Goal: Information Seeking & Learning: Compare options

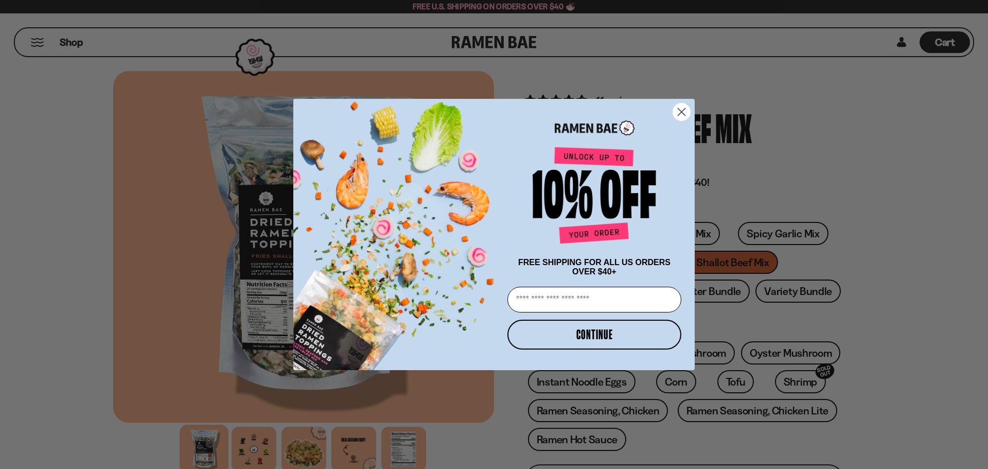
click at [589, 305] on input "Email" at bounding box center [595, 300] width 174 height 26
type input "**********"
click at [595, 334] on button "CONTINUE" at bounding box center [595, 335] width 174 height 30
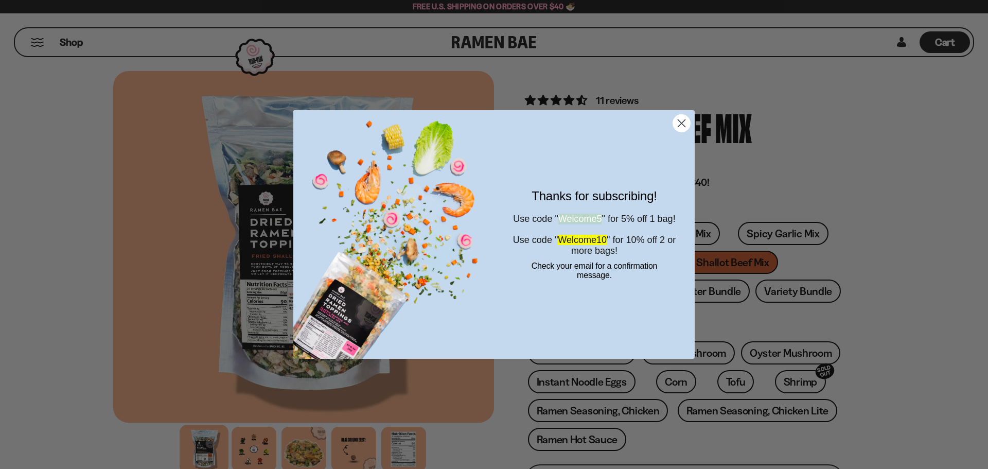
drag, startPoint x: 565, startPoint y: 210, endPoint x: 614, endPoint y: 209, distance: 48.9
click at [602, 214] on span "Welcome5" at bounding box center [580, 219] width 44 height 10
copy span "Welcome5"
click at [680, 125] on icon "Close dialog" at bounding box center [682, 123] width 18 height 18
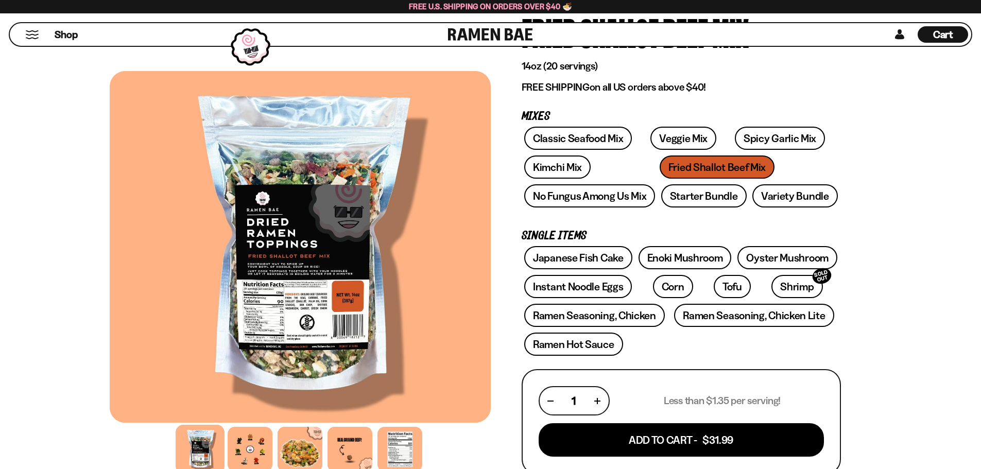
scroll to position [103, 0]
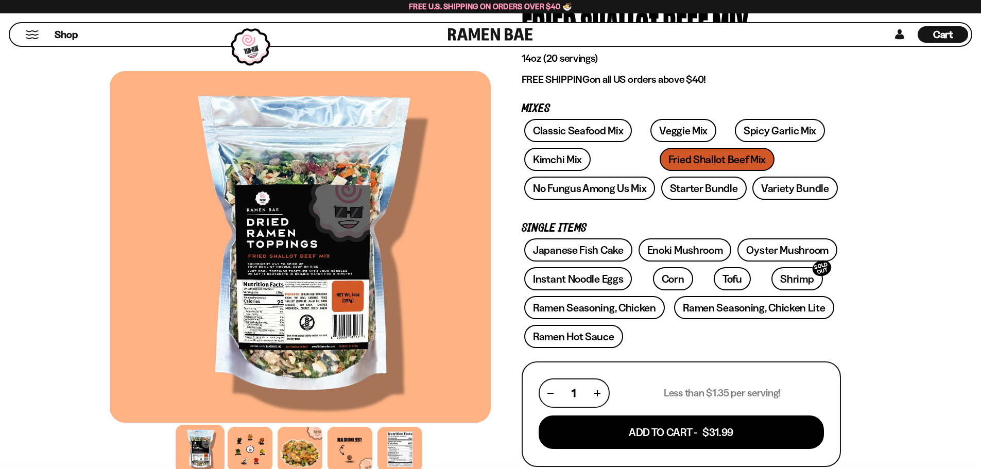
click at [750, 160] on div "Classic Seafood Mix Veggie Mix Spicy Garlic Mix Kimchi Mix Fried Shallot Beef M…" at bounding box center [680, 162] width 319 height 86
click at [604, 193] on link "No Fungus Among Us Mix" at bounding box center [589, 188] width 131 height 23
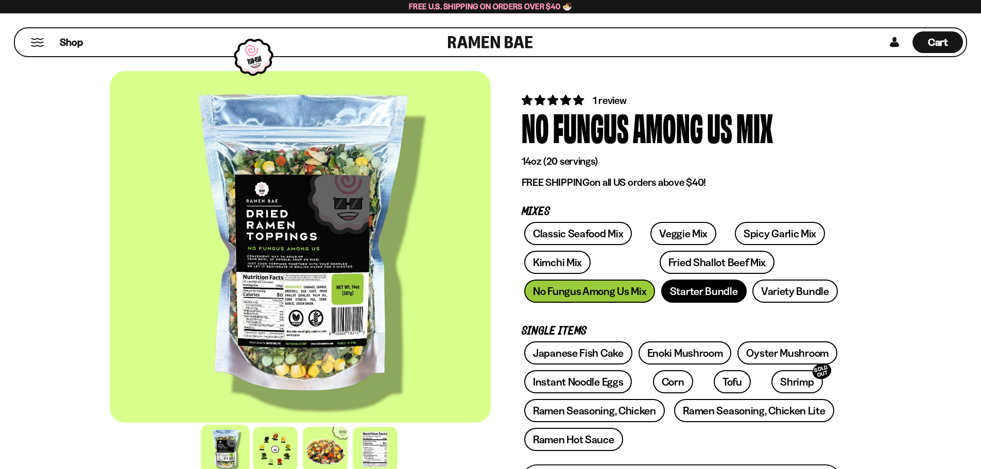
click at [699, 288] on link "Starter Bundle" at bounding box center [703, 291] width 85 height 23
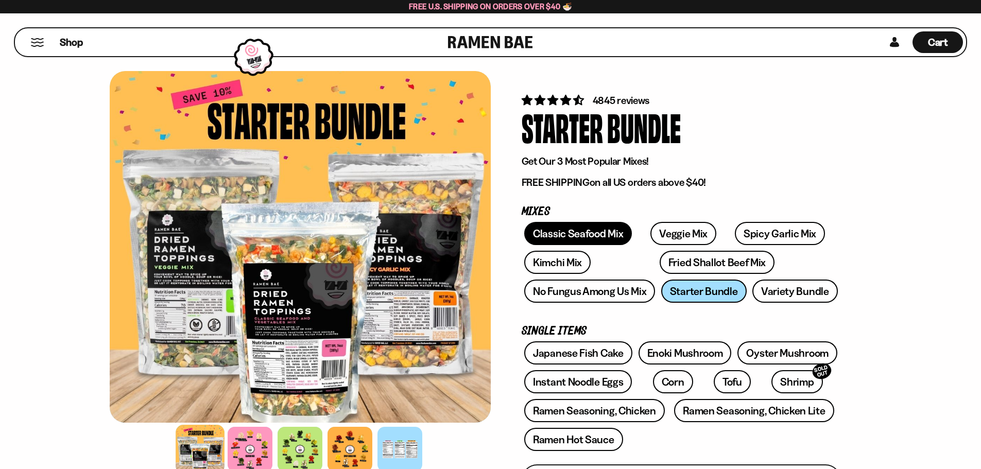
click at [588, 233] on link "Classic Seafood Mix" at bounding box center [578, 233] width 108 height 23
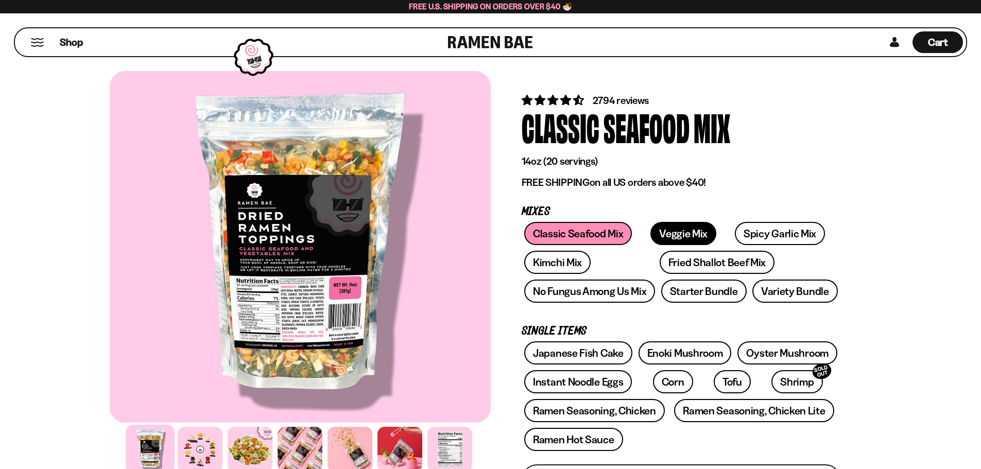
click at [668, 235] on link "Veggie Mix" at bounding box center [683, 233] width 66 height 23
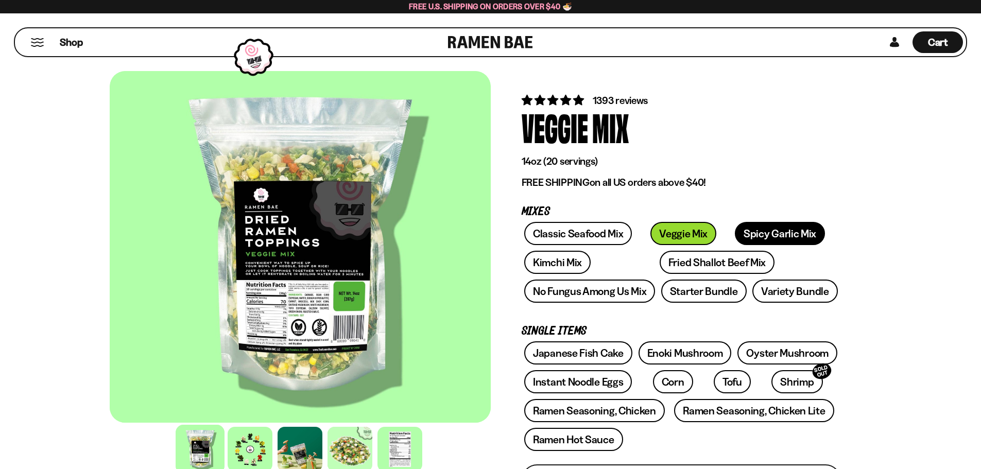
click at [736, 234] on link "Spicy Garlic Mix" at bounding box center [780, 233] width 90 height 23
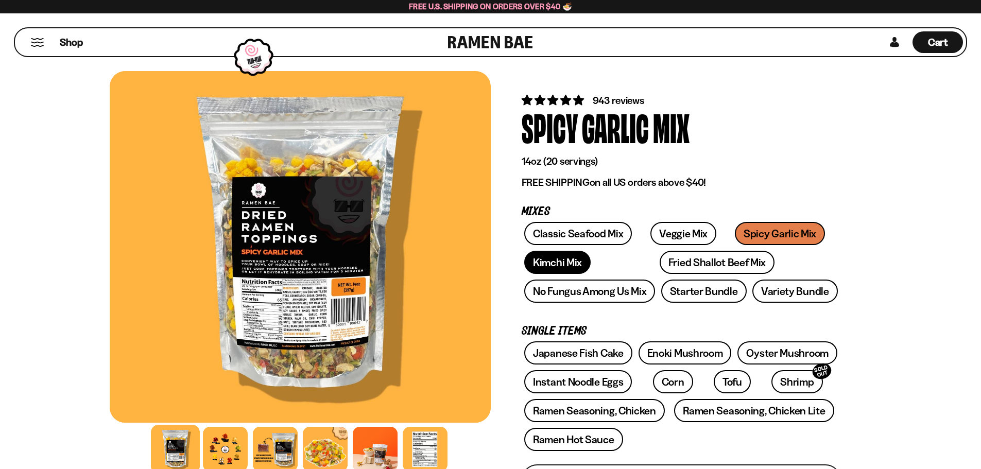
click at [560, 263] on link "Kimchi Mix" at bounding box center [557, 262] width 66 height 23
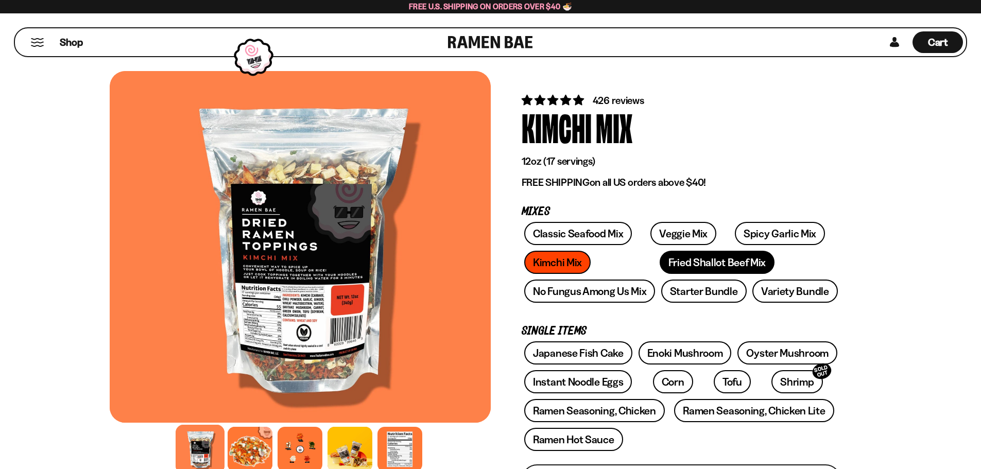
click at [659, 263] on link "Fried Shallot Beef Mix" at bounding box center [716, 262] width 115 height 23
